Goal: Task Accomplishment & Management: Complete application form

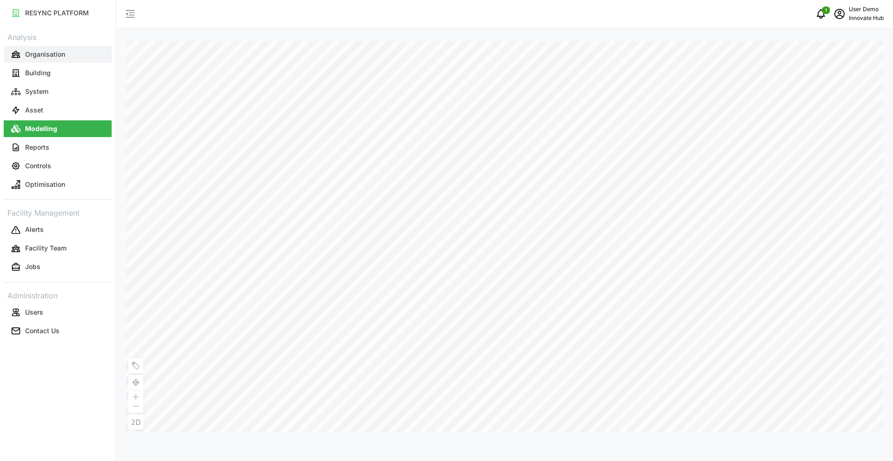
click at [49, 58] on p "Organisation" at bounding box center [45, 54] width 40 height 9
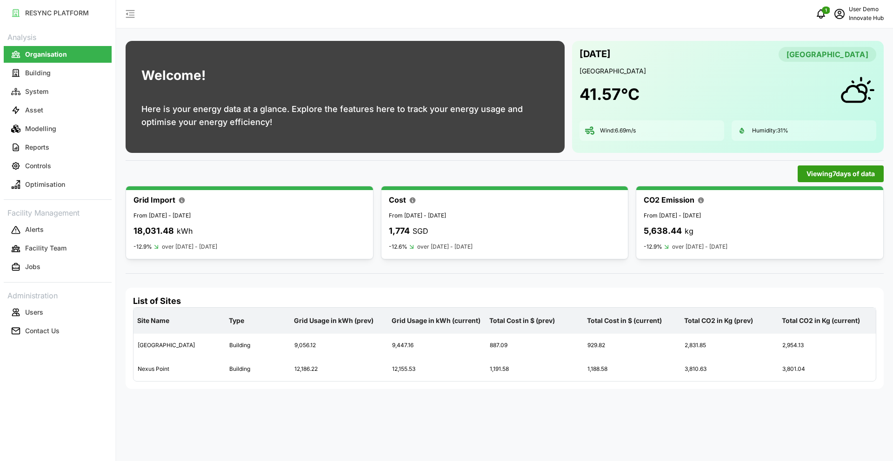
click at [809, 177] on span "Viewing 7 days of data" at bounding box center [840, 174] width 68 height 16
click at [53, 74] on button "Building" at bounding box center [58, 73] width 108 height 17
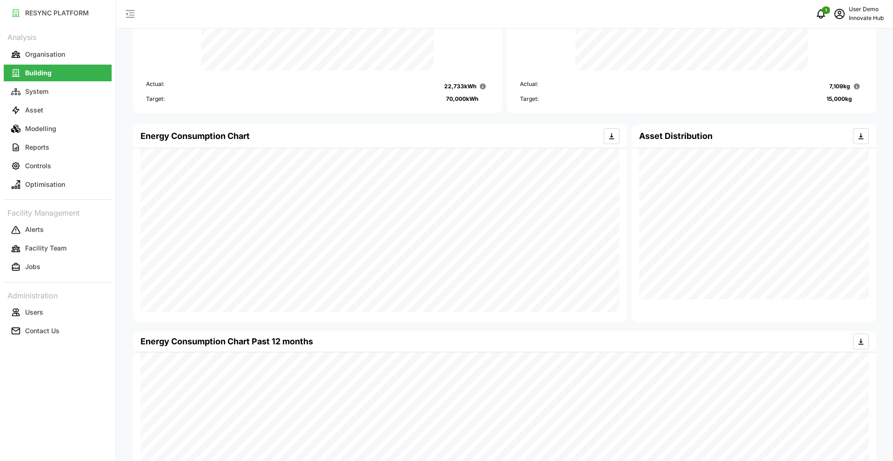
scroll to position [141, 0]
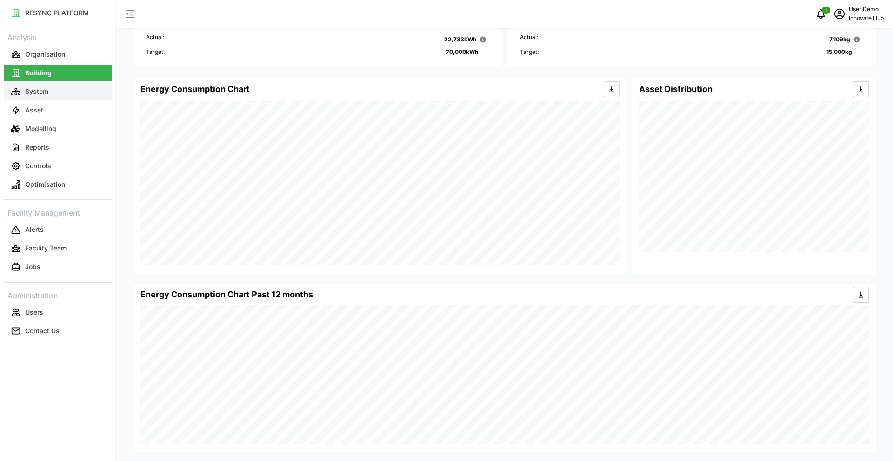
click at [46, 88] on p "System" at bounding box center [36, 91] width 23 height 9
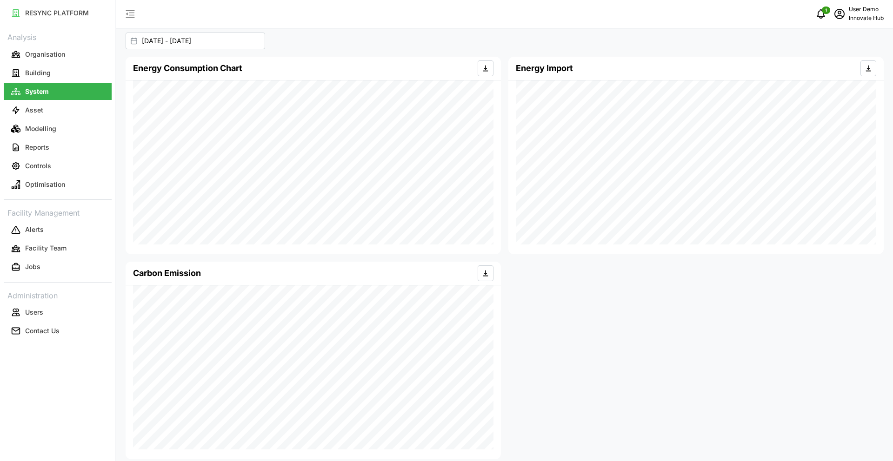
scroll to position [64, 0]
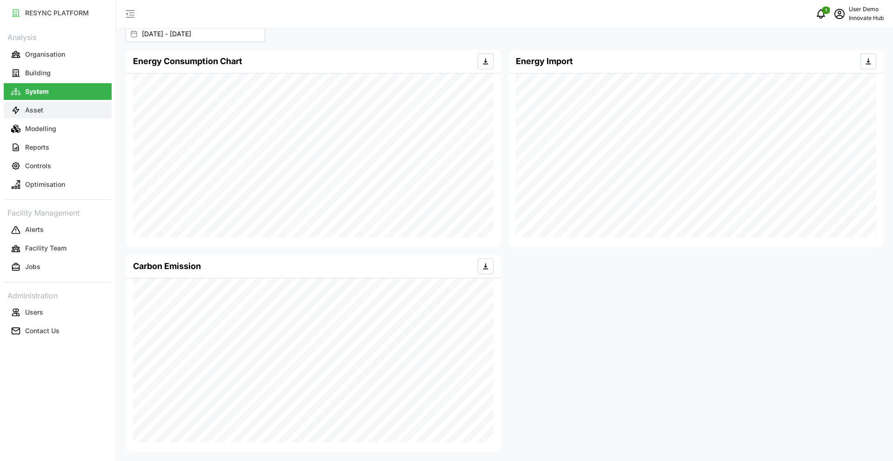
click at [36, 109] on p "Asset" at bounding box center [34, 110] width 18 height 9
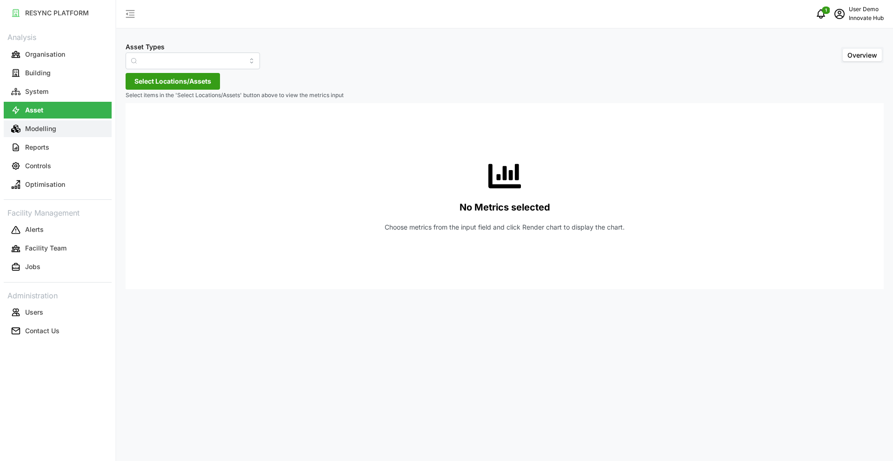
click at [46, 127] on p "Modelling" at bounding box center [40, 128] width 31 height 9
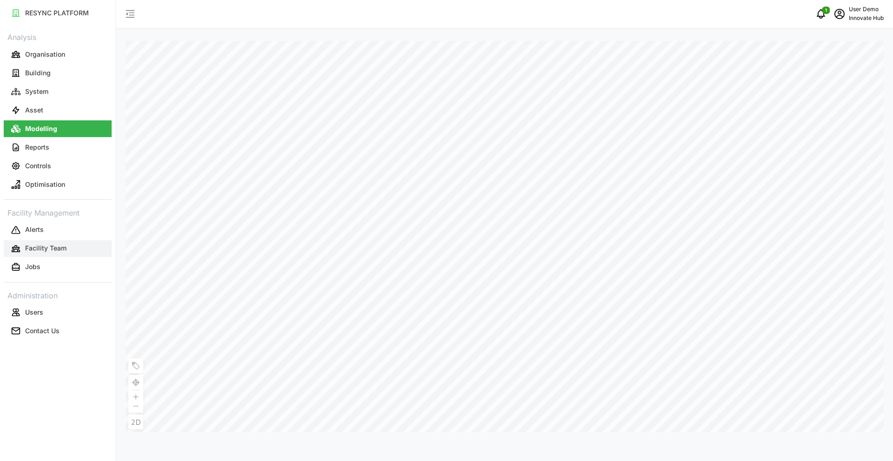
click at [42, 249] on p "Facility Team" at bounding box center [45, 248] width 41 height 9
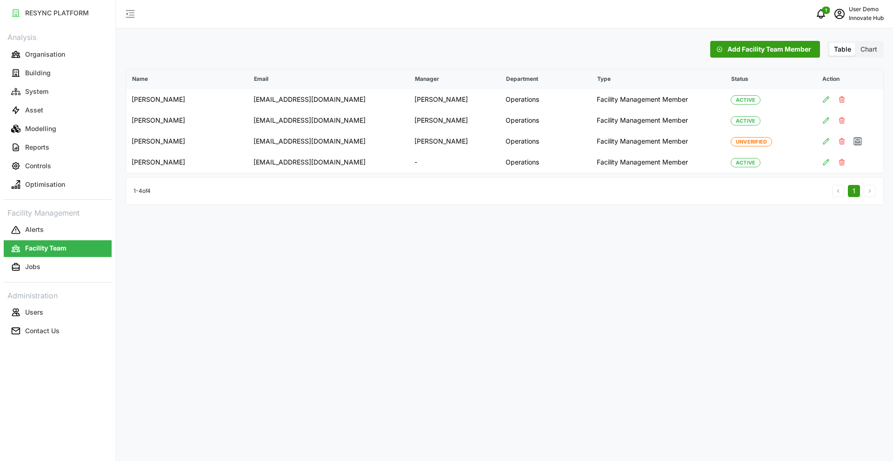
click at [870, 46] on span "Chart" at bounding box center [868, 49] width 17 height 8
click at [855, 43] on input "Chart" at bounding box center [855, 43] width 0 height 0
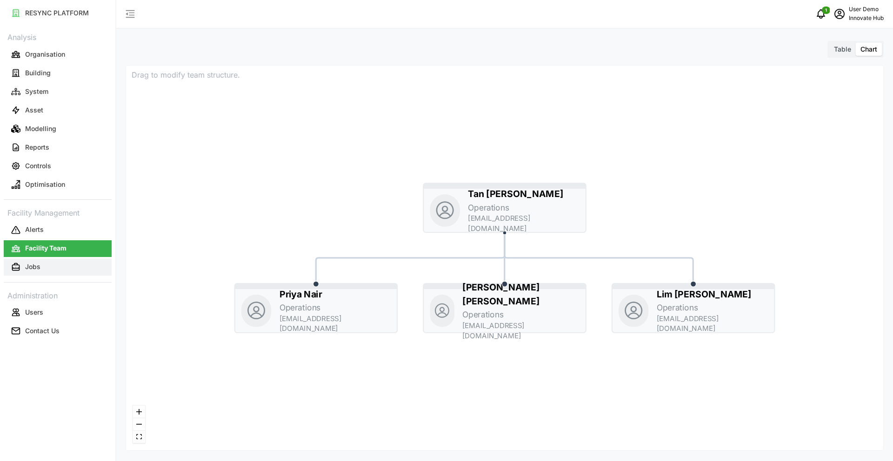
click at [56, 266] on button "Jobs" at bounding box center [58, 267] width 108 height 17
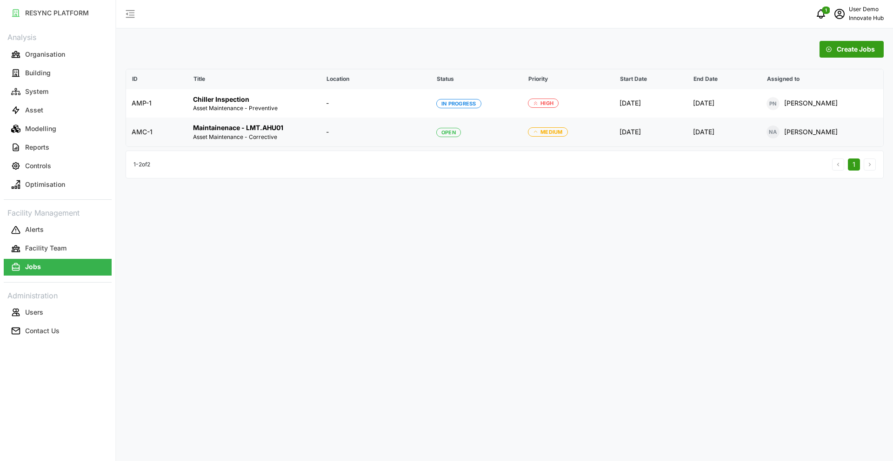
click at [306, 132] on p "Maintainenace - LMT.AHU01" at bounding box center [254, 127] width 122 height 9
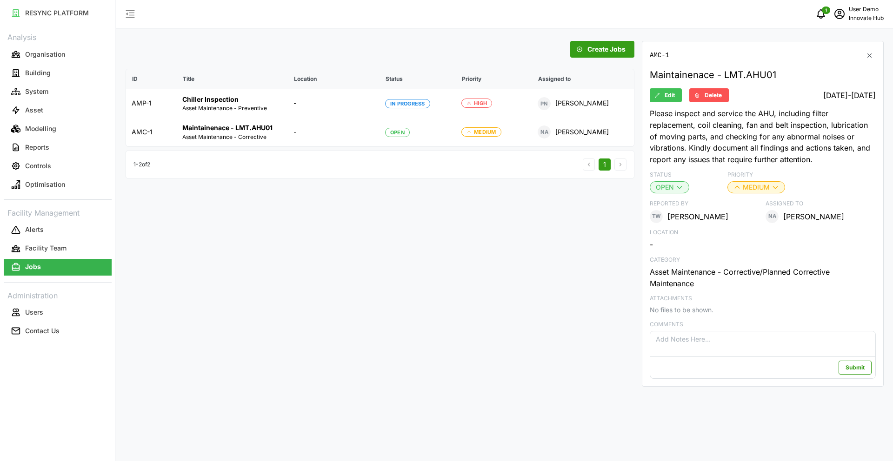
click at [604, 49] on span "Create Jobs" at bounding box center [606, 49] width 38 height 16
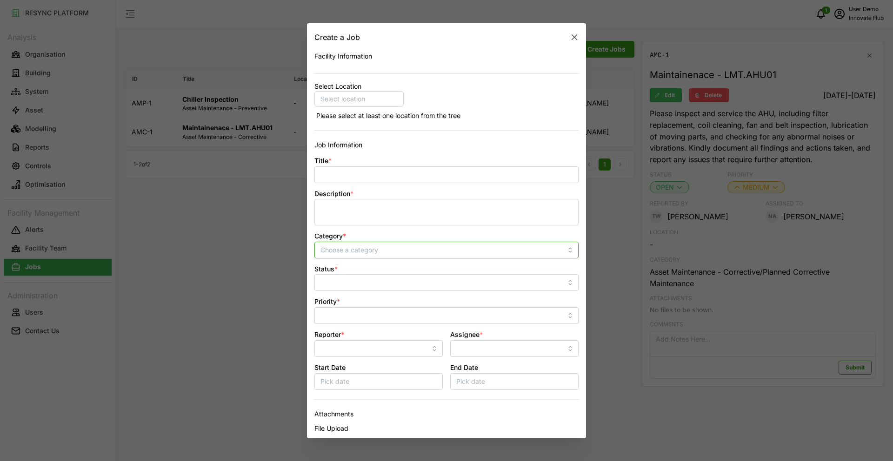
click at [410, 250] on input "Category *" at bounding box center [446, 249] width 264 height 17
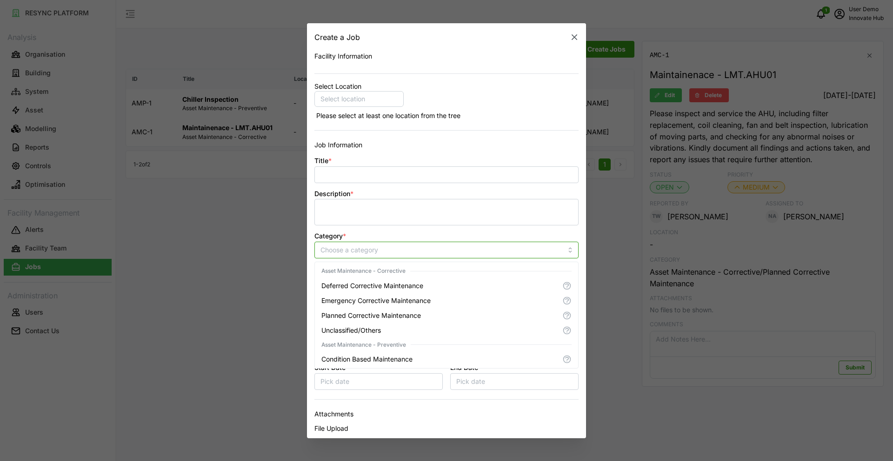
scroll to position [75, 0]
click at [575, 32] on button "button" at bounding box center [574, 37] width 13 height 13
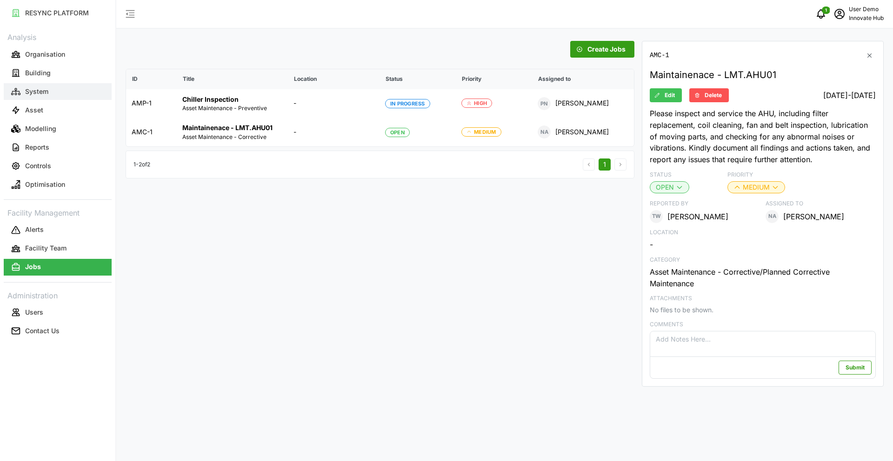
click at [42, 91] on p "System" at bounding box center [36, 91] width 23 height 9
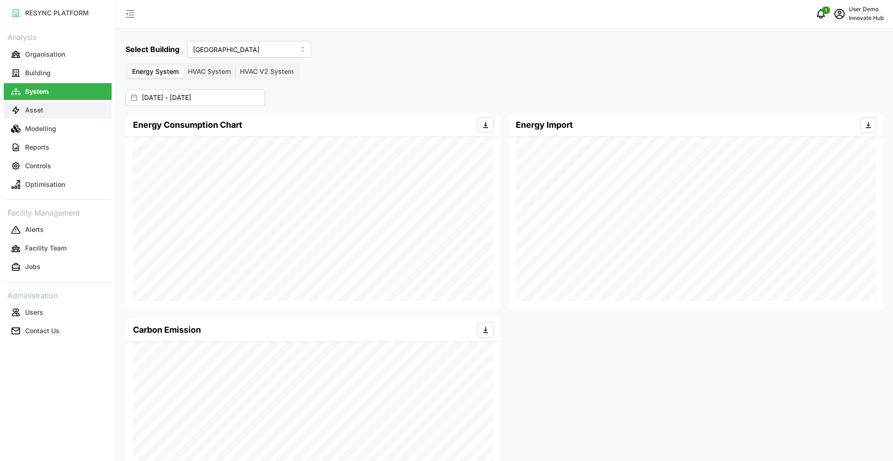
click at [48, 109] on button "Asset" at bounding box center [58, 110] width 108 height 17
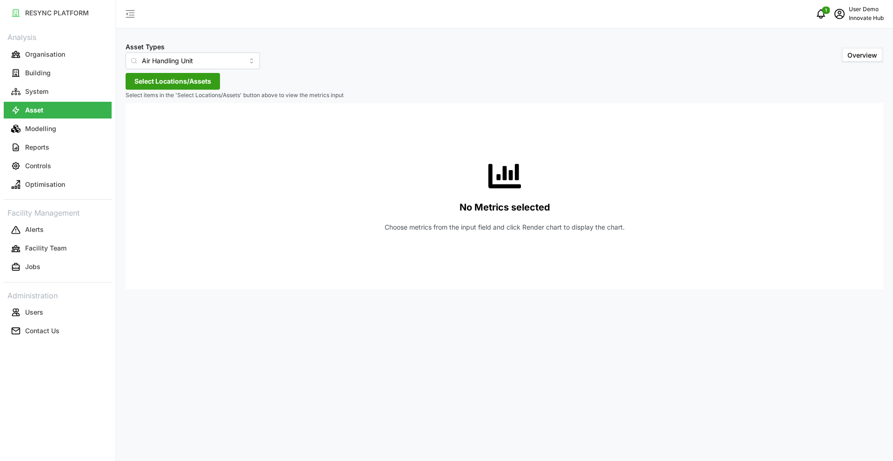
click at [233, 50] on div "Asset Types Air Handling Unit" at bounding box center [193, 55] width 134 height 28
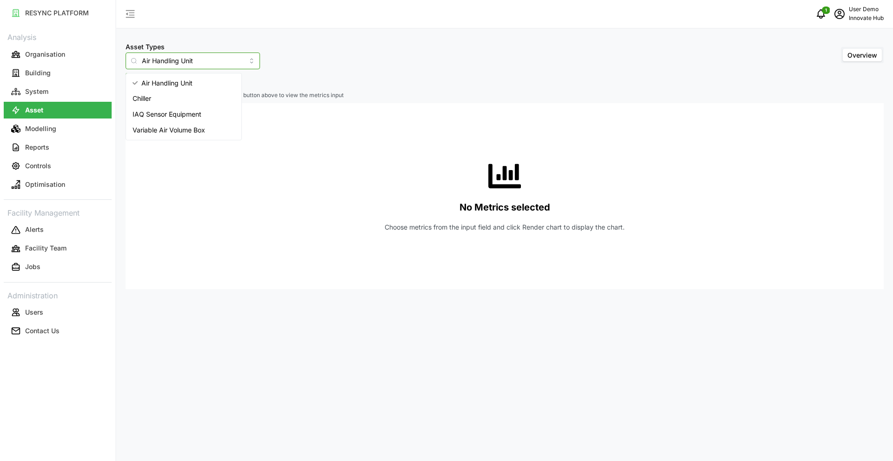
click at [232, 62] on input "Air Handling Unit" at bounding box center [193, 61] width 134 height 17
click at [180, 114] on span "IAQ Sensor Equipment" at bounding box center [166, 114] width 69 height 10
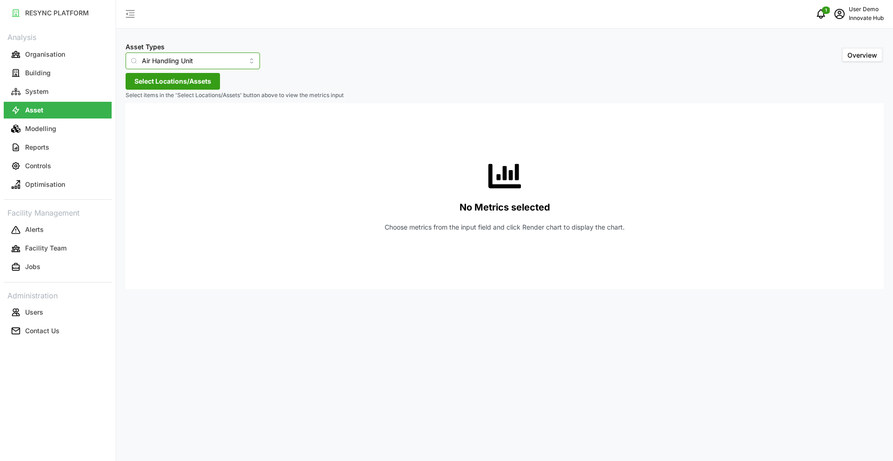
type input "IAQ Sensor Equipment"
click at [181, 83] on span "Select Locations/Assets" at bounding box center [172, 81] width 77 height 16
click at [135, 123] on icon at bounding box center [137, 122] width 7 height 7
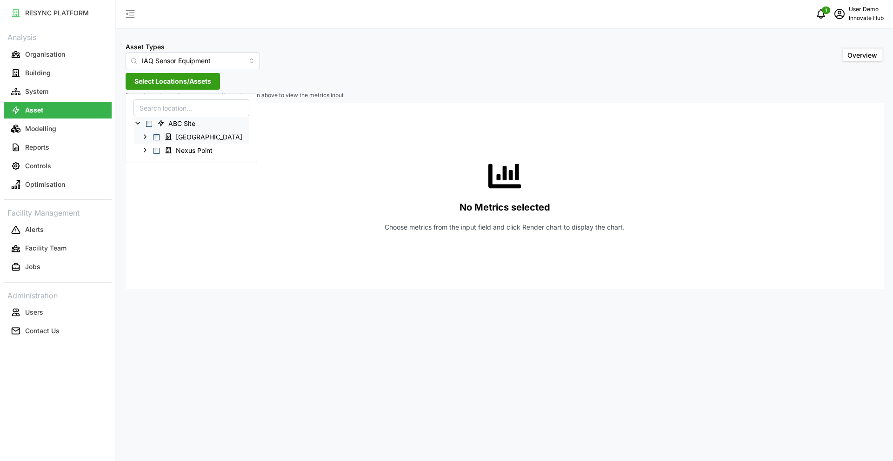
click at [148, 137] on icon at bounding box center [144, 136] width 7 height 7
click at [152, 152] on icon at bounding box center [152, 149] width 7 height 7
click at [174, 166] on div "bldg40.IAQ_1-1" at bounding box center [191, 163] width 115 height 13
click at [172, 166] on span "Select bldg40.IAQ_1-1" at bounding box center [171, 164] width 6 height 6
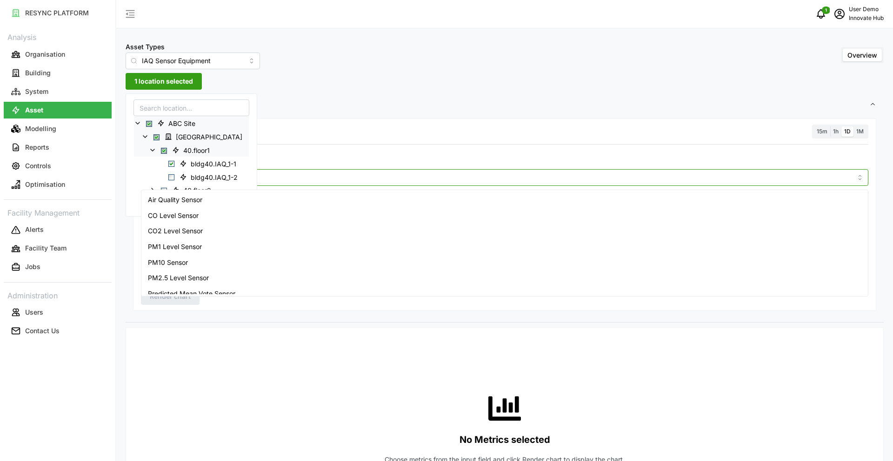
click at [330, 176] on input "Metric" at bounding box center [504, 177] width 695 height 10
click at [335, 86] on div "Asset Types IAQ Sensor Equipment Overview 1 location selected Settings Resoluti…" at bounding box center [504, 453] width 776 height 907
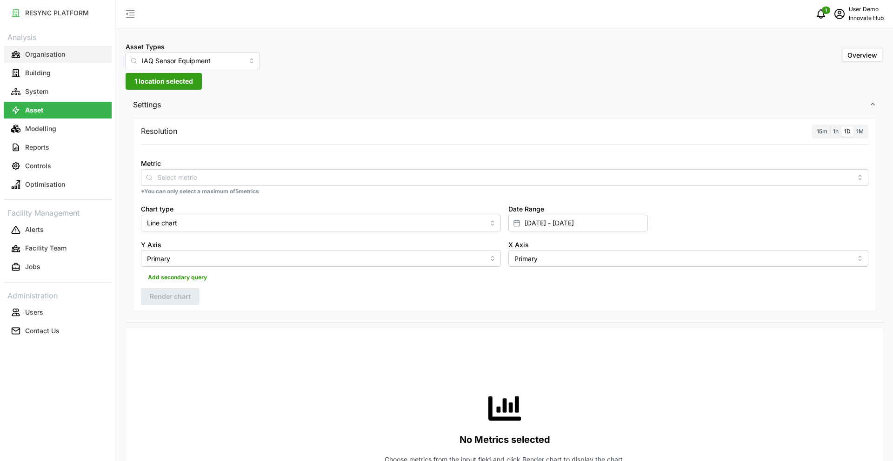
click at [65, 60] on button "Organisation" at bounding box center [58, 54] width 108 height 17
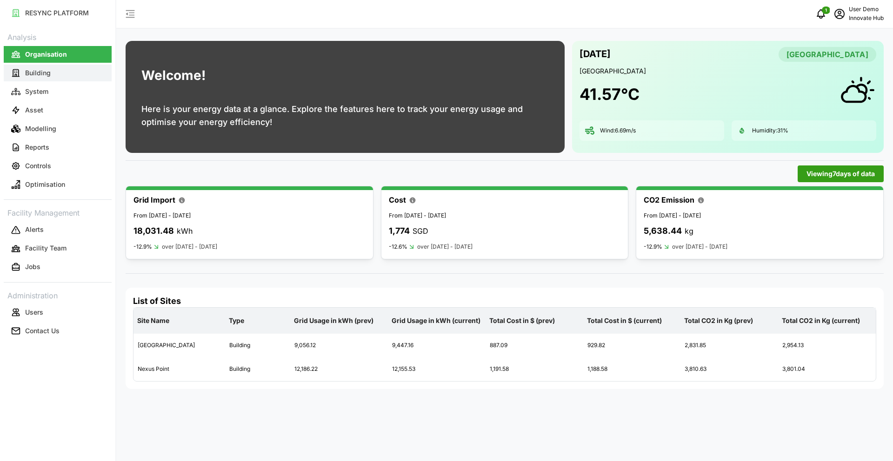
click at [55, 72] on button "Building" at bounding box center [58, 73] width 108 height 17
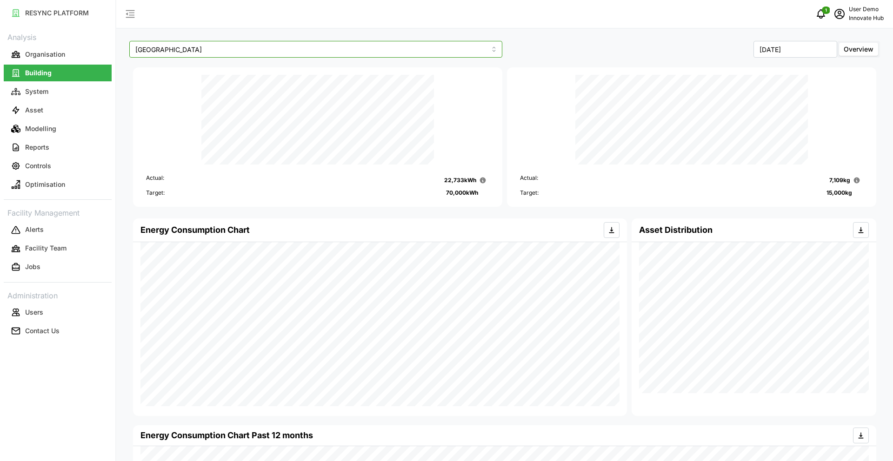
click at [198, 54] on input "[GEOGRAPHIC_DATA]" at bounding box center [315, 49] width 373 height 17
click at [63, 132] on button "Modelling" at bounding box center [58, 128] width 108 height 17
